Goal: Navigation & Orientation: Find specific page/section

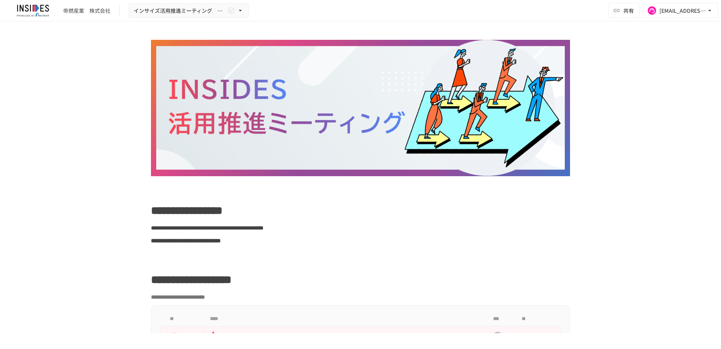
scroll to position [968, 0]
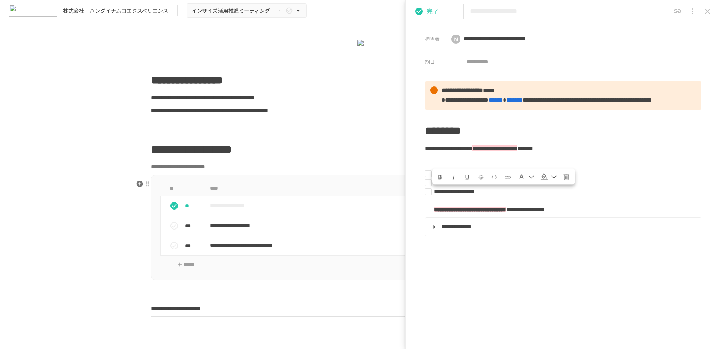
scroll to position [63, 0]
